Goal: Check status: Check status

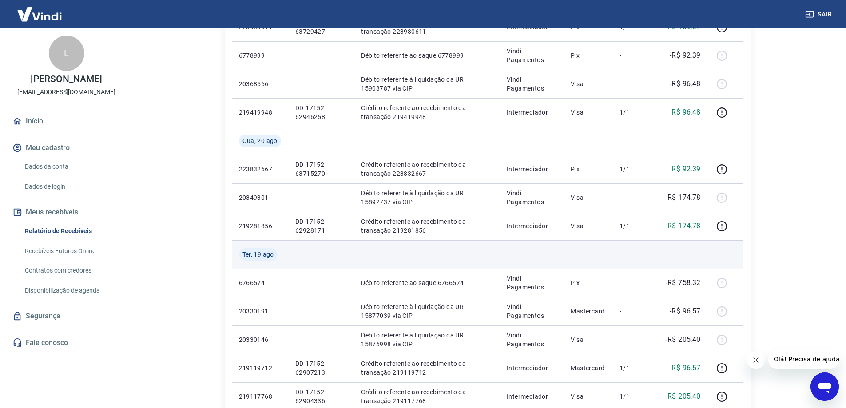
scroll to position [444, 0]
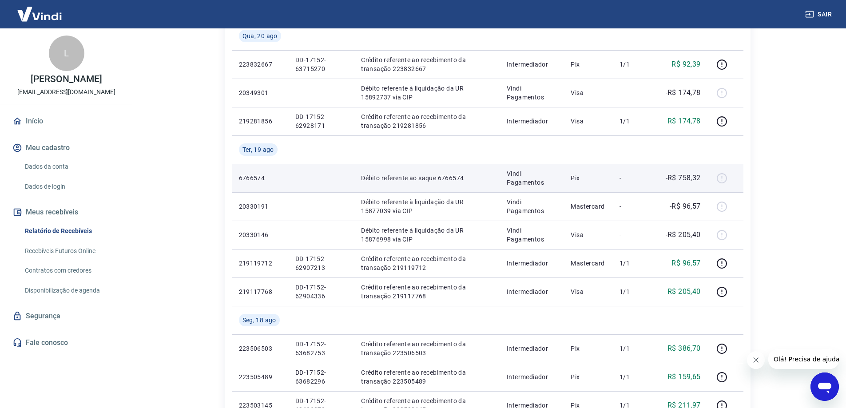
click at [513, 185] on p "Vindi Pagamentos" at bounding box center [532, 178] width 50 height 18
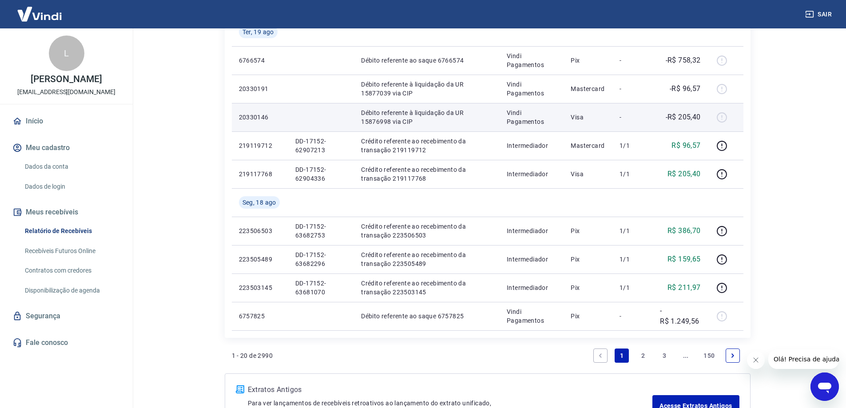
scroll to position [577, 0]
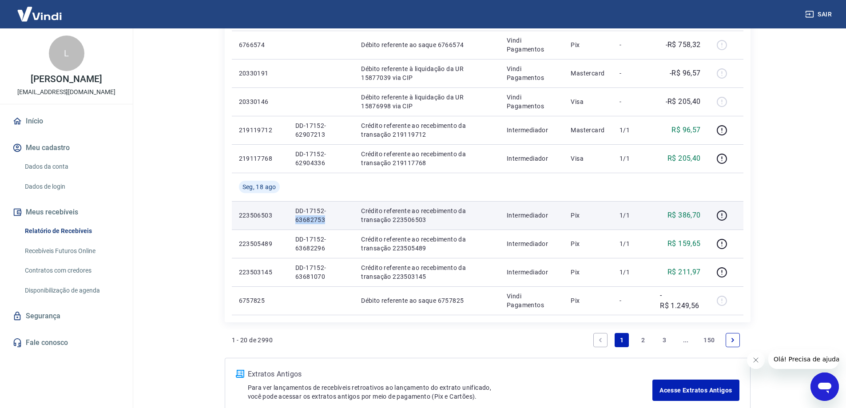
drag, startPoint x: 295, startPoint y: 219, endPoint x: 339, endPoint y: 222, distance: 44.1
click at [339, 222] on p "DD-17152-63682753" at bounding box center [321, 216] width 52 height 18
copy p "63682753"
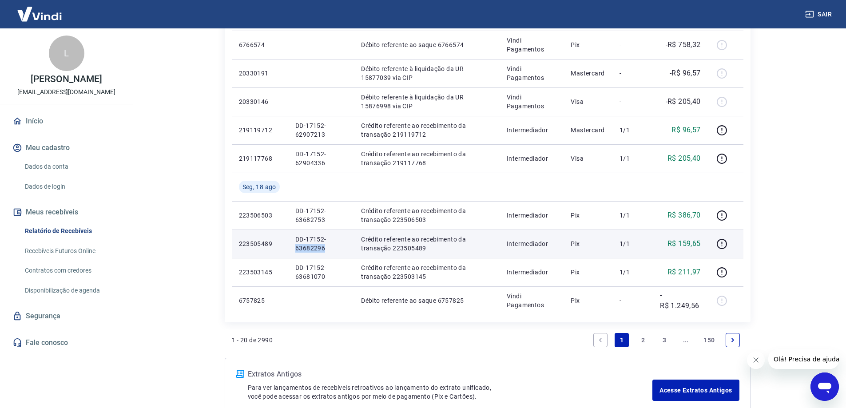
drag, startPoint x: 295, startPoint y: 247, endPoint x: 330, endPoint y: 254, distance: 35.6
click at [330, 254] on td "DD-17152-63682296" at bounding box center [321, 244] width 66 height 28
copy p "63682296"
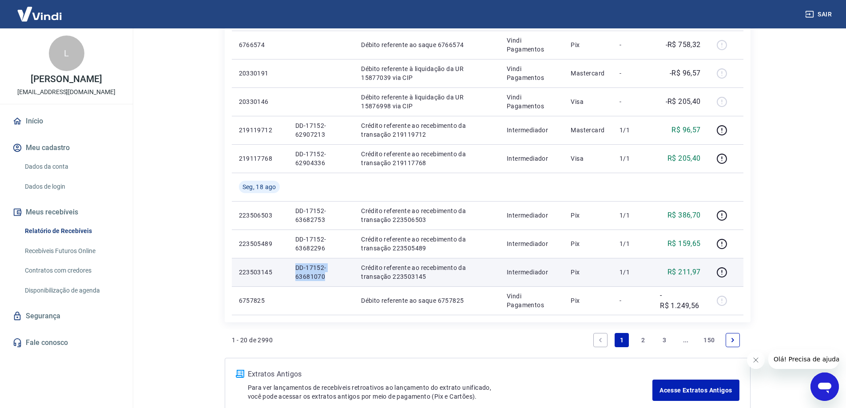
drag, startPoint x: 323, startPoint y: 276, endPoint x: 270, endPoint y: 274, distance: 53.8
click at [270, 273] on tr "223503145 DD-17152-63681070 Crédito referente ao recebimento da transação 22350…" at bounding box center [488, 272] width 512 height 28
click at [270, 274] on p "223503145" at bounding box center [260, 272] width 42 height 9
drag, startPoint x: 326, startPoint y: 272, endPoint x: 319, endPoint y: 279, distance: 10.1
click at [326, 273] on p "DD-17152-63681070" at bounding box center [321, 272] width 52 height 18
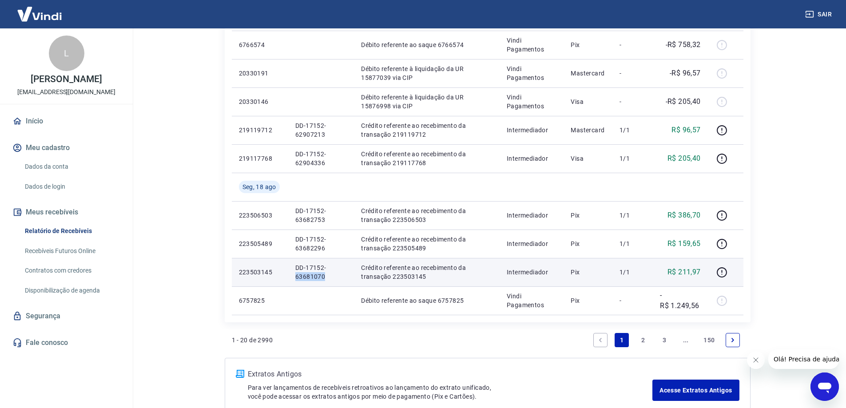
drag, startPoint x: 323, startPoint y: 276, endPoint x: 291, endPoint y: 277, distance: 32.4
click at [291, 277] on td "DD-17152-63681070" at bounding box center [321, 272] width 66 height 28
copy p "63681070"
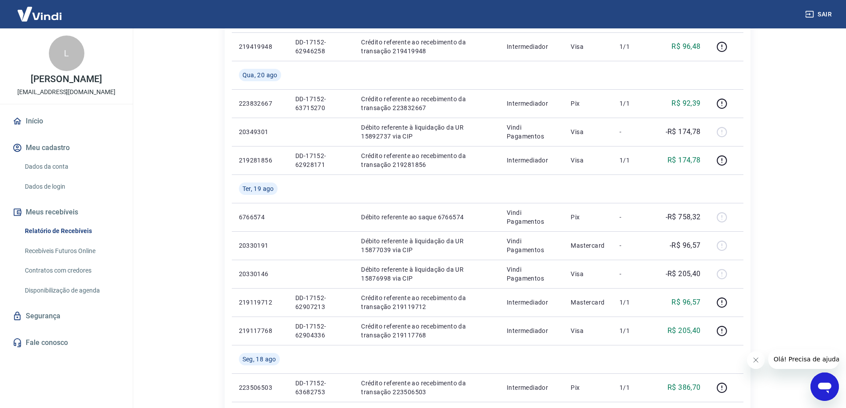
scroll to position [364, 0]
